Goal: Find specific page/section: Find specific page/section

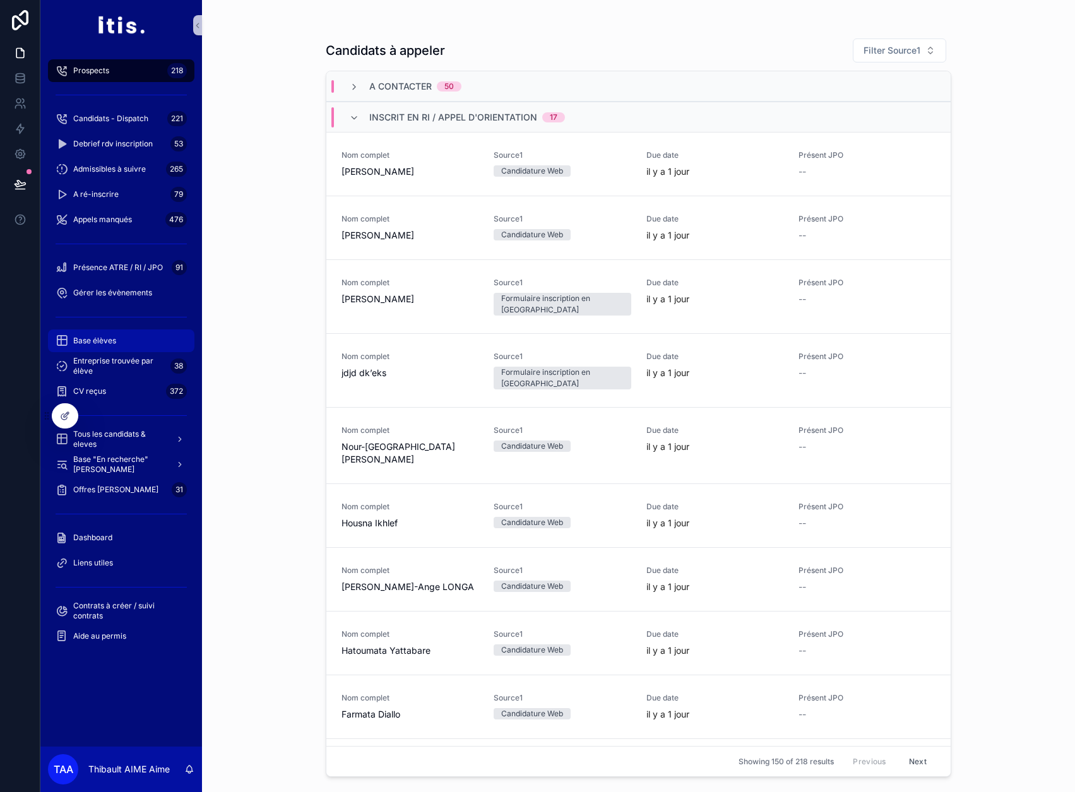
click at [122, 347] on div "Base élèves" at bounding box center [121, 341] width 131 height 20
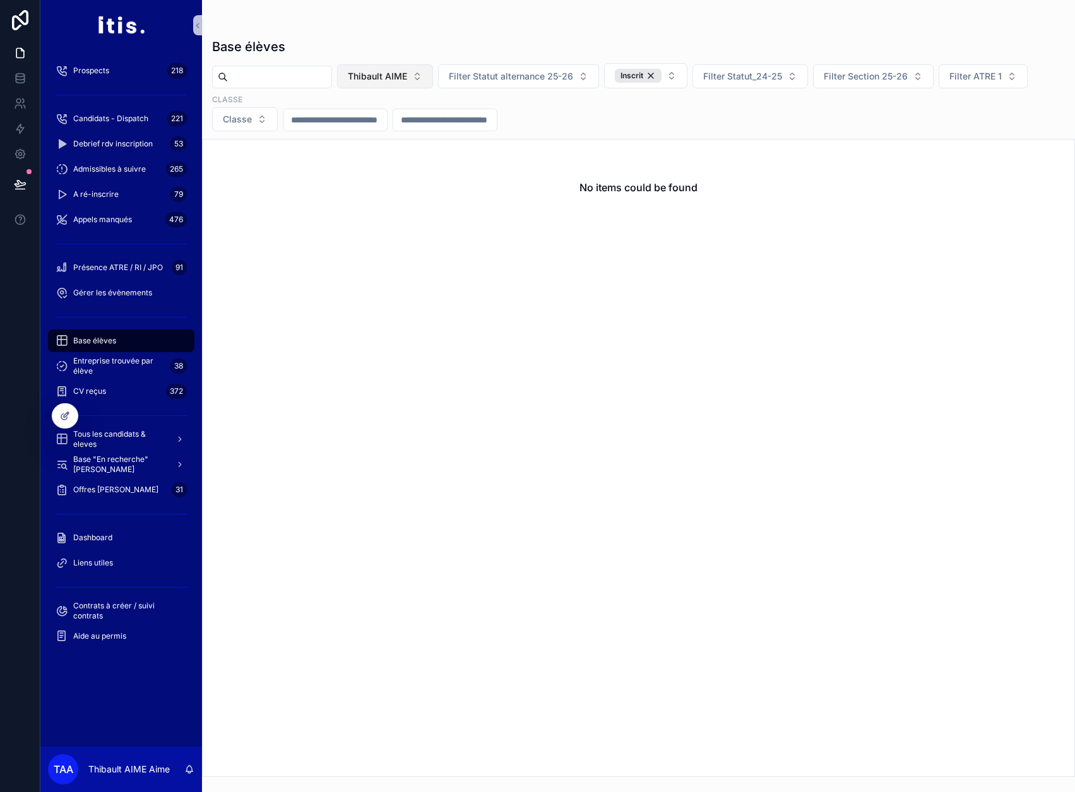
click at [433, 75] on button "Thibault AIME" at bounding box center [385, 76] width 96 height 24
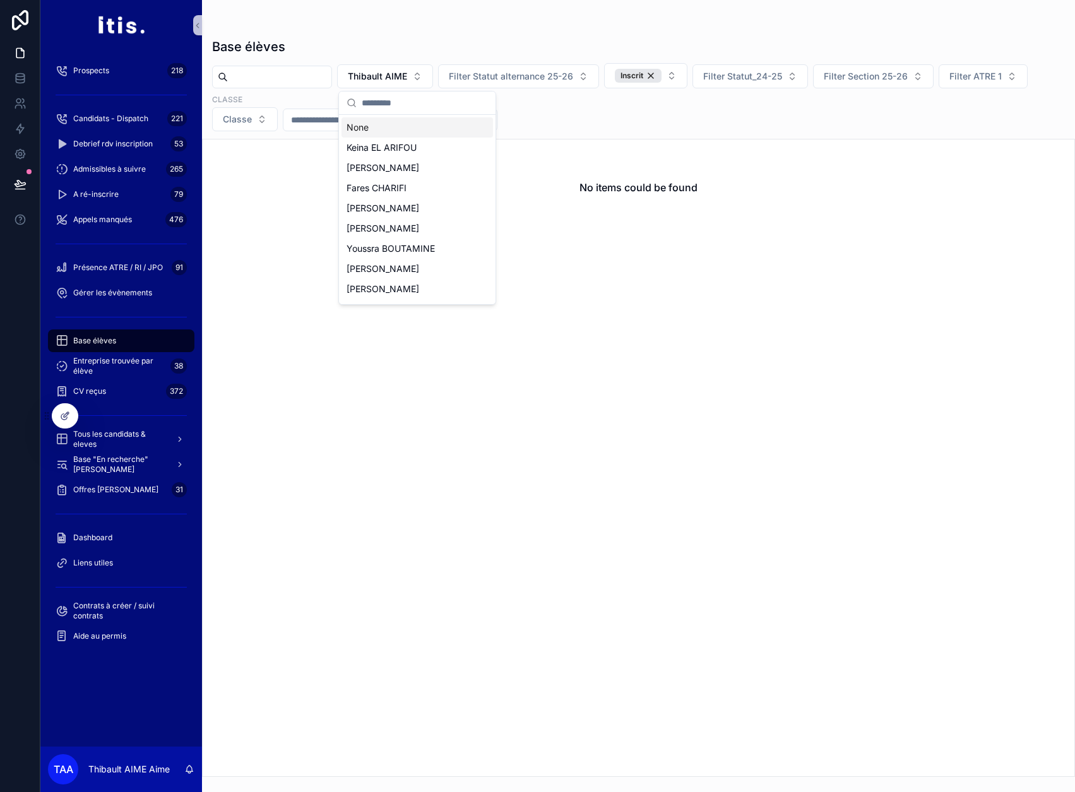
click at [403, 130] on div "None" at bounding box center [418, 127] width 152 height 20
